Goal: Task Accomplishment & Management: Complete application form

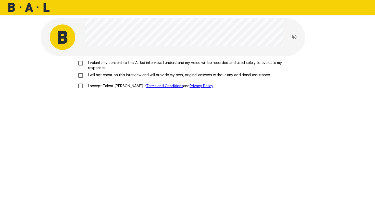
click at [123, 64] on p "I voluntarily consent to this AI-led interview. I understand my voice will be r…" at bounding box center [193, 65] width 214 height 10
click at [119, 75] on p "I will not cheat on this interview and will provide my own, original answers wi…" at bounding box center [178, 74] width 185 height 5
click at [114, 88] on p "I accept Talent Llama's Terms and Conditions and Privacy Policy ." at bounding box center [150, 85] width 128 height 5
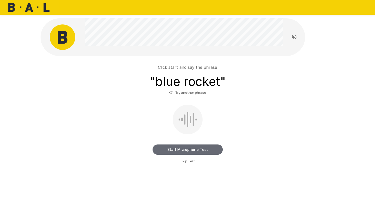
click at [193, 151] on button "Start Microphone Test" at bounding box center [188, 150] width 70 height 10
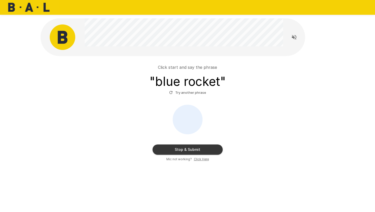
click at [193, 151] on button "Stop & Submit" at bounding box center [188, 150] width 70 height 10
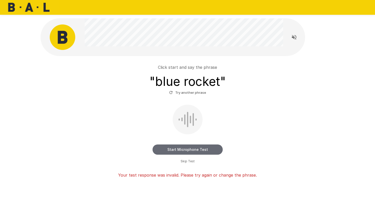
click at [190, 154] on button "Start Microphone Test" at bounding box center [188, 150] width 70 height 10
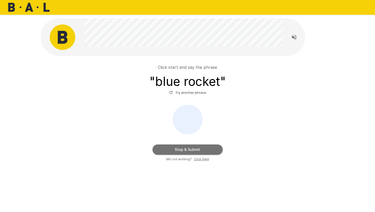
click at [190, 154] on button "Stop & Submit" at bounding box center [188, 150] width 70 height 10
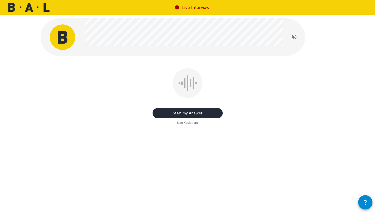
click at [201, 111] on button "Start my Answer" at bounding box center [188, 113] width 70 height 10
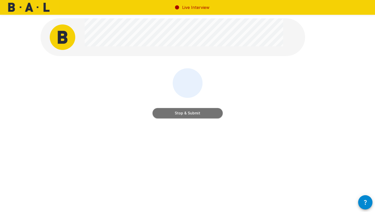
click at [201, 111] on button "Stop & Submit" at bounding box center [188, 113] width 70 height 10
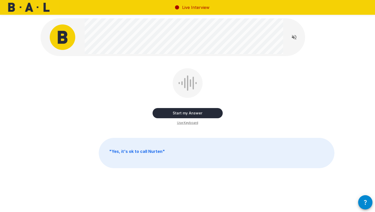
click at [207, 111] on button "Start my Answer" at bounding box center [188, 113] width 70 height 10
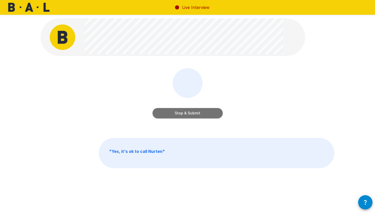
click at [207, 111] on button "Stop & Submit" at bounding box center [188, 113] width 70 height 10
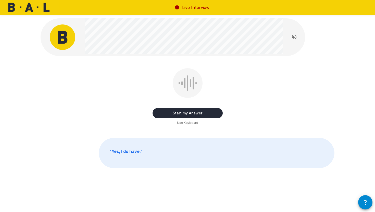
click at [206, 111] on button "Start my Answer" at bounding box center [188, 113] width 70 height 10
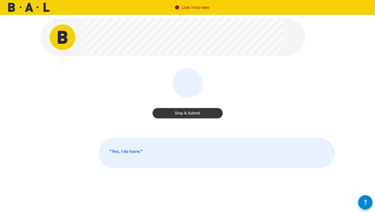
click at [206, 111] on button "Stop & Submit" at bounding box center [188, 113] width 70 height 10
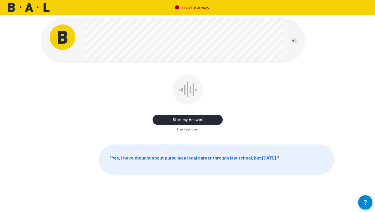
click at [194, 131] on span "Use Keyboard" at bounding box center [187, 129] width 21 height 5
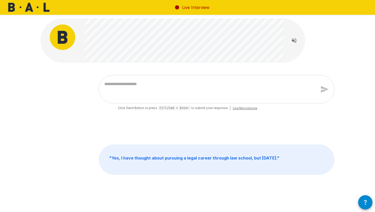
click at [266, 14] on div "Live Interview" at bounding box center [187, 7] width 375 height 15
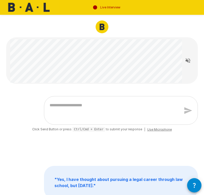
type textarea "*"
click at [155, 131] on span "Use Microphone" at bounding box center [159, 129] width 24 height 5
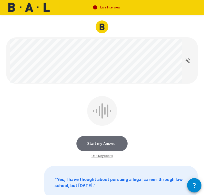
click at [112, 143] on button "Start my Answer" at bounding box center [101, 143] width 51 height 15
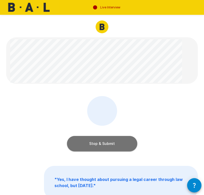
click at [112, 143] on button "Stop & Submit" at bounding box center [102, 143] width 70 height 15
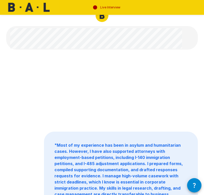
scroll to position [14, 0]
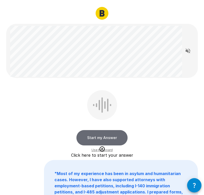
click at [107, 137] on button "Start my Answer" at bounding box center [101, 137] width 51 height 15
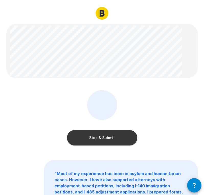
click at [107, 137] on button "Stop & Submit" at bounding box center [102, 137] width 70 height 15
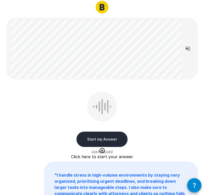
scroll to position [20, 0]
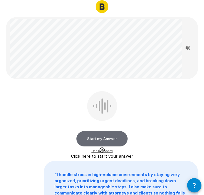
click at [113, 137] on button "Start my Answer" at bounding box center [101, 138] width 51 height 15
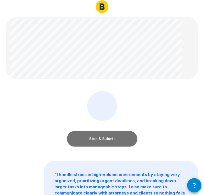
click at [112, 138] on button "Stop & Submit" at bounding box center [102, 138] width 70 height 15
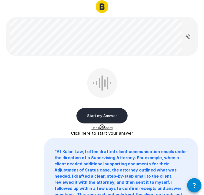
click at [111, 117] on button "Start my Answer" at bounding box center [101, 115] width 51 height 15
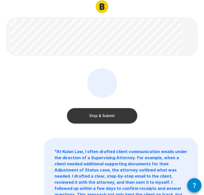
click at [118, 114] on button "Stop & Submit" at bounding box center [102, 115] width 70 height 15
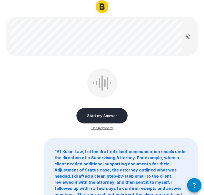
scroll to position [0, 0]
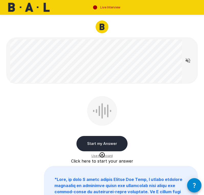
click at [117, 140] on button "Start my Answer" at bounding box center [101, 143] width 51 height 15
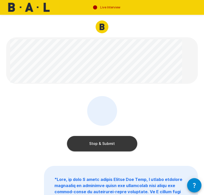
click at [108, 142] on button "Stop & Submit" at bounding box center [102, 143] width 70 height 15
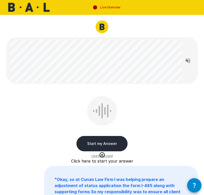
click at [111, 143] on button "Start my Answer" at bounding box center [101, 143] width 51 height 15
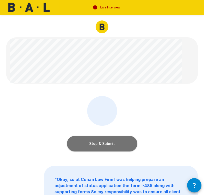
click at [105, 141] on button "Stop & Submit" at bounding box center [102, 143] width 70 height 15
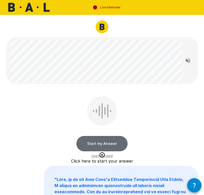
click at [107, 145] on button "Start my Answer" at bounding box center [101, 143] width 51 height 15
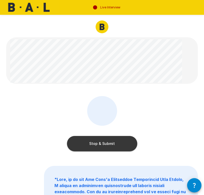
click at [109, 144] on button "Stop & Submit" at bounding box center [102, 143] width 70 height 15
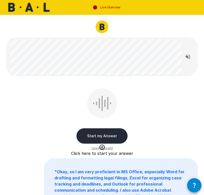
click at [110, 134] on button "Start my Answer" at bounding box center [101, 135] width 51 height 15
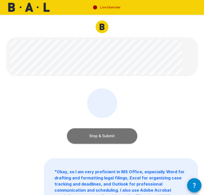
click at [110, 134] on button "Stop & Submit" at bounding box center [102, 135] width 70 height 15
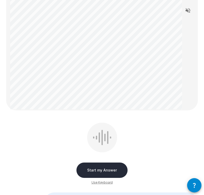
scroll to position [127, 0]
click at [107, 170] on button "Start my Answer" at bounding box center [101, 169] width 51 height 15
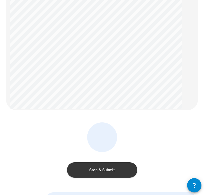
click at [124, 166] on button "Stop & Submit" at bounding box center [102, 169] width 70 height 15
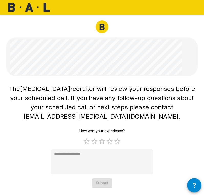
scroll to position [0, 0]
click at [120, 137] on label "5 Stars" at bounding box center [117, 141] width 8 height 8
type textarea "*"
click at [108, 178] on button "Submit" at bounding box center [102, 182] width 21 height 9
